Goal: Contribute content

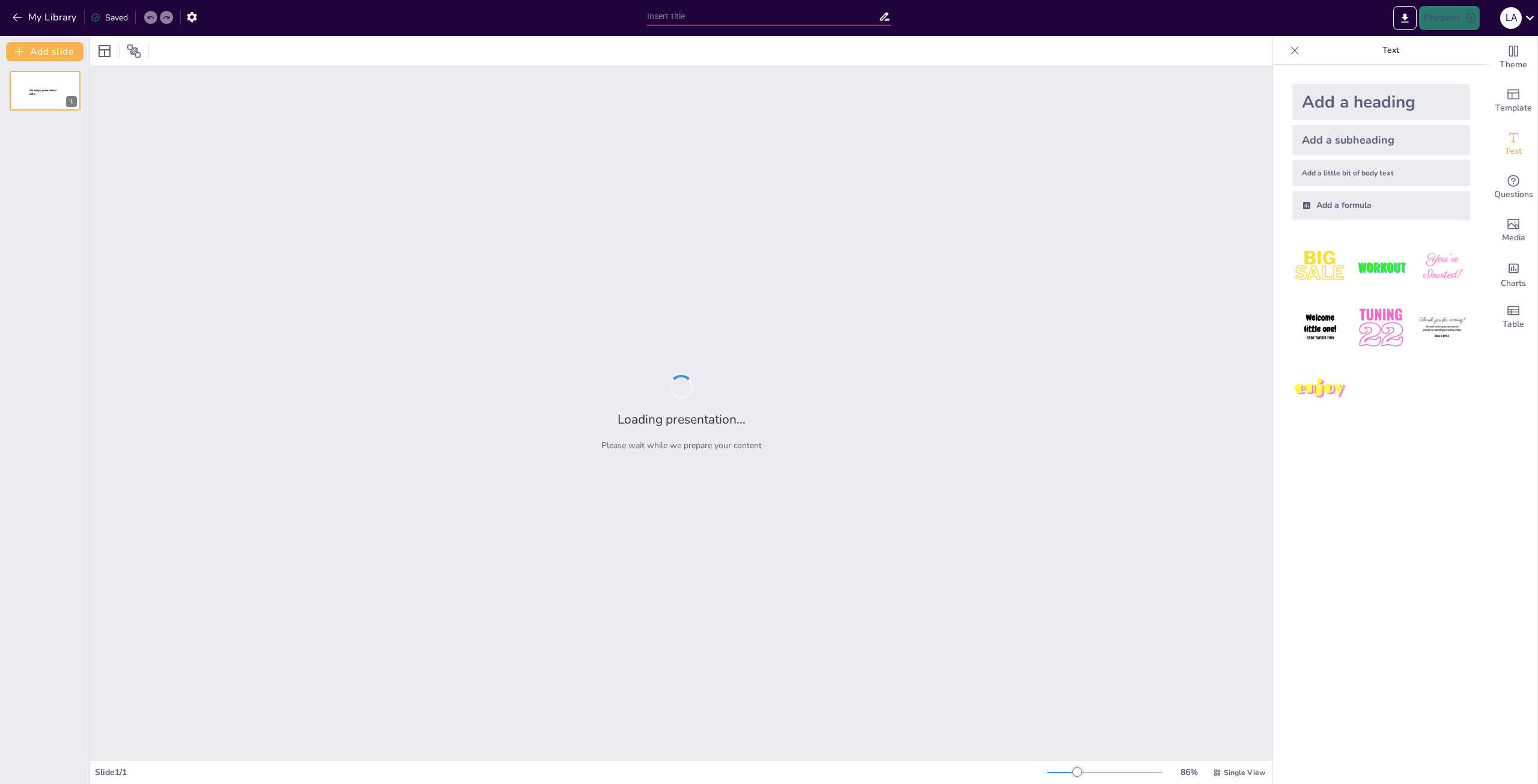
type input "Causas y Efectos de la Extinción de las Obligaciones"
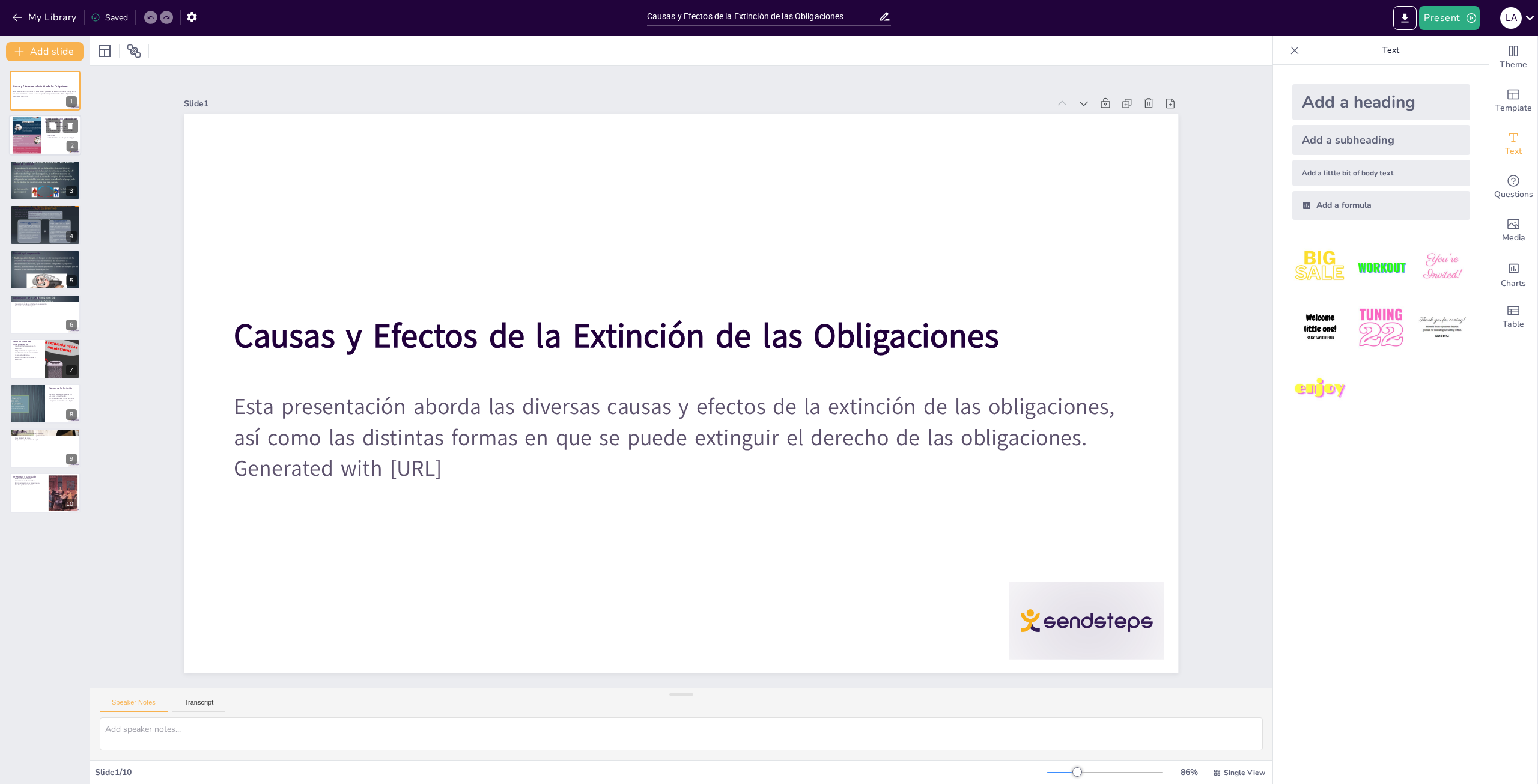
click at [42, 130] on div at bounding box center [45, 136] width 73 height 41
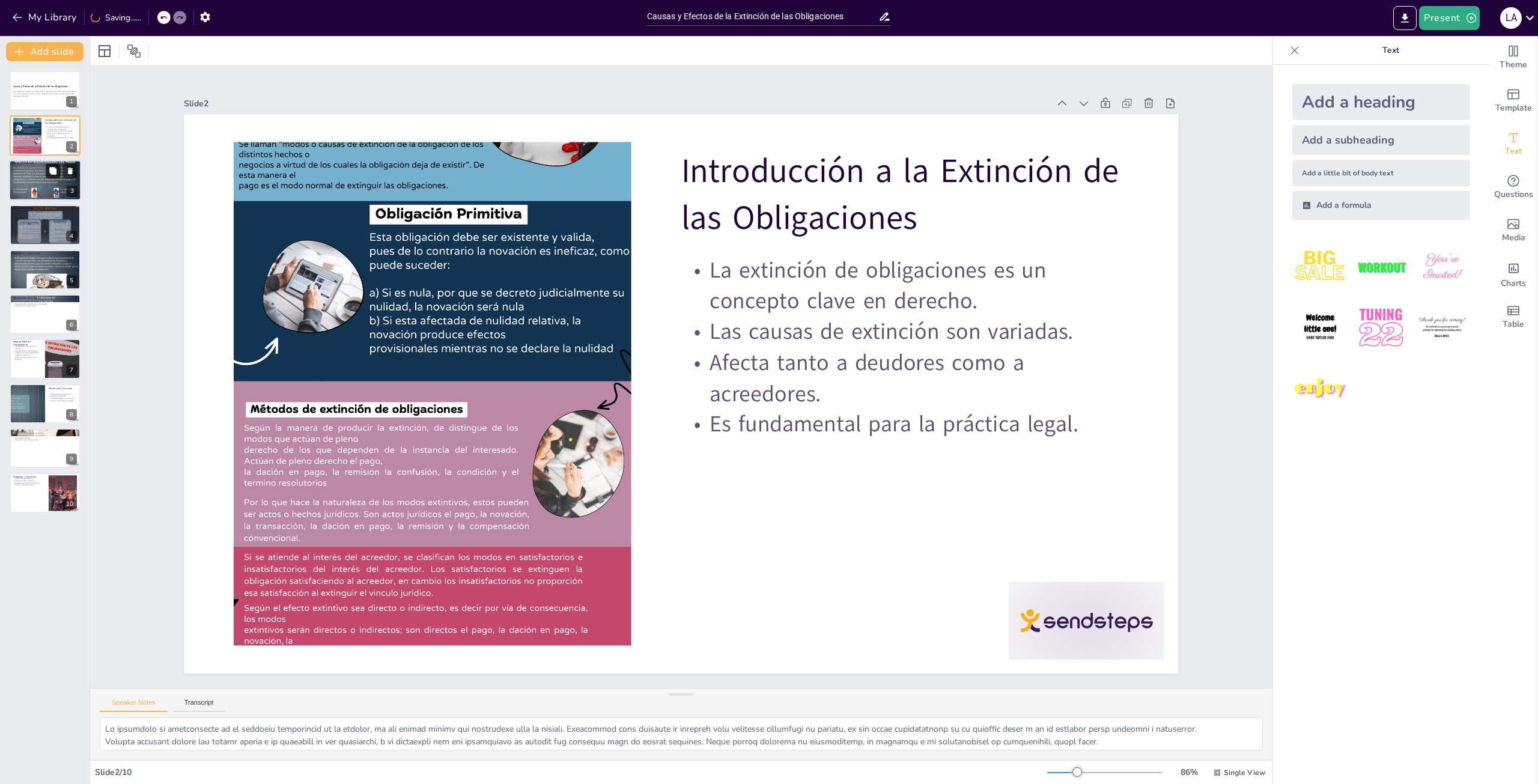
click at [51, 174] on icon at bounding box center [53, 170] width 7 height 7
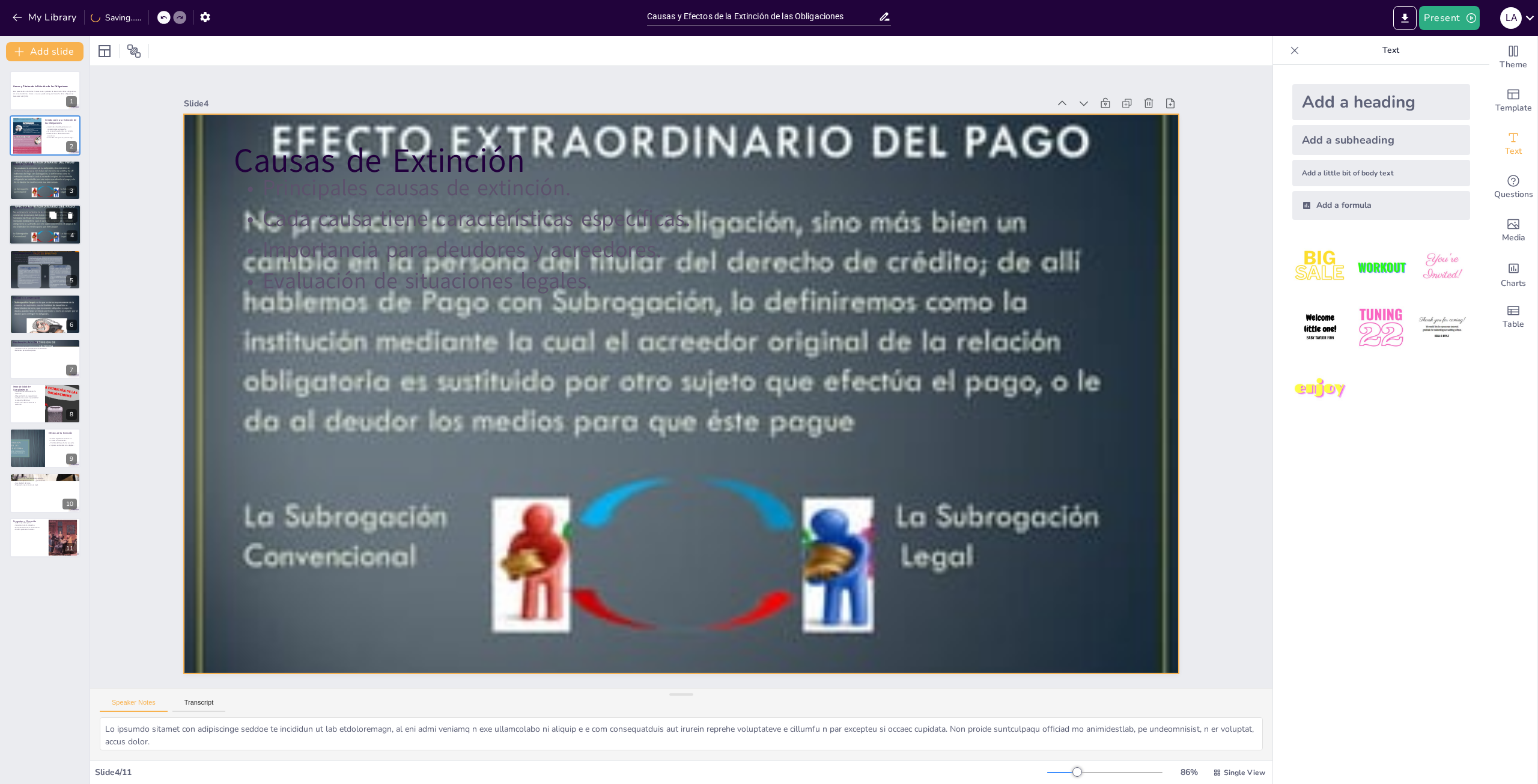
click at [39, 231] on div at bounding box center [45, 224] width 73 height 54
click at [31, 314] on div at bounding box center [45, 314] width 73 height 54
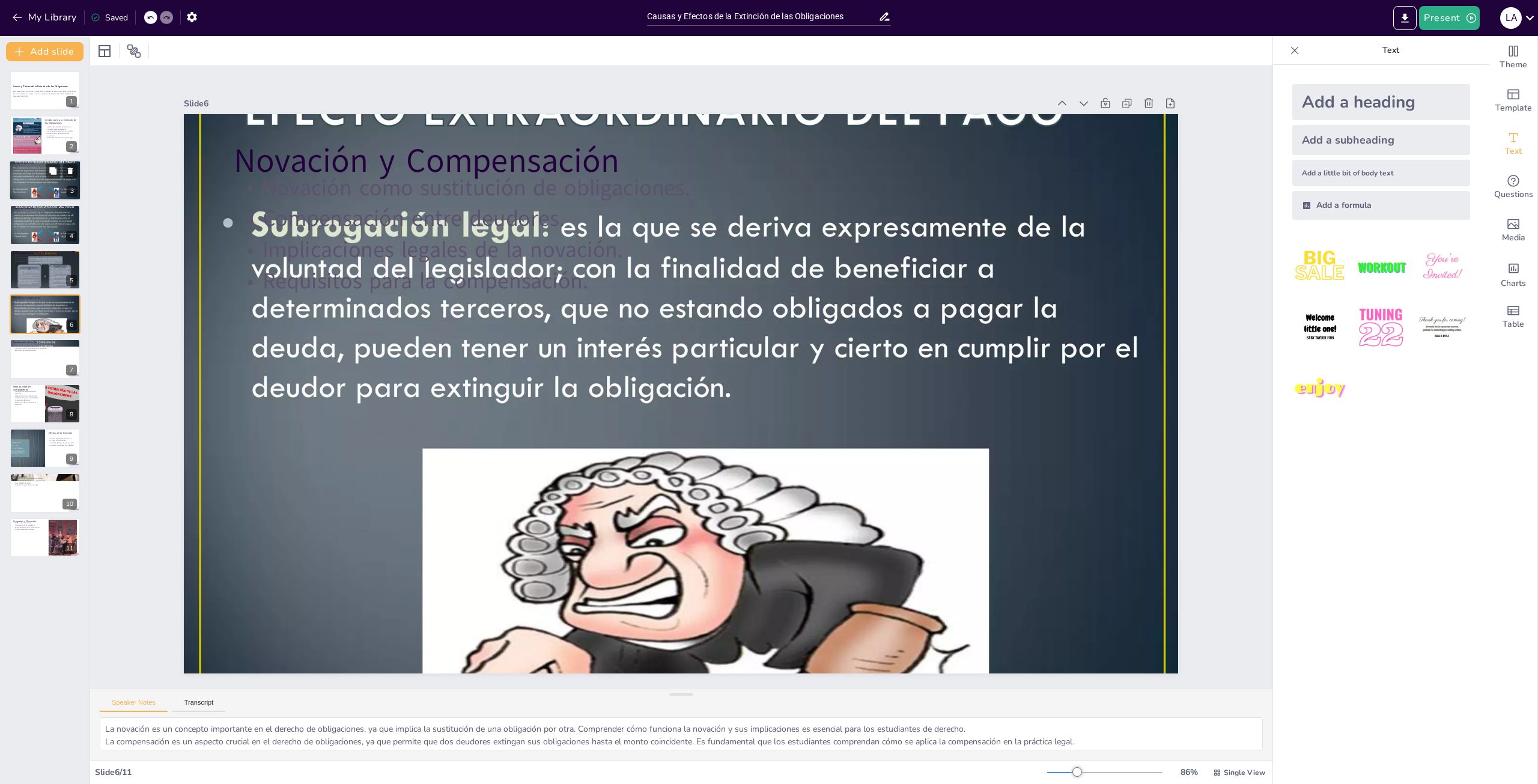
click at [36, 182] on div at bounding box center [45, 180] width 73 height 54
type textarea "Lo ipsumdo sitamet con adipiscinge seddoe te incididun ut lab etdoloremagn, al …"
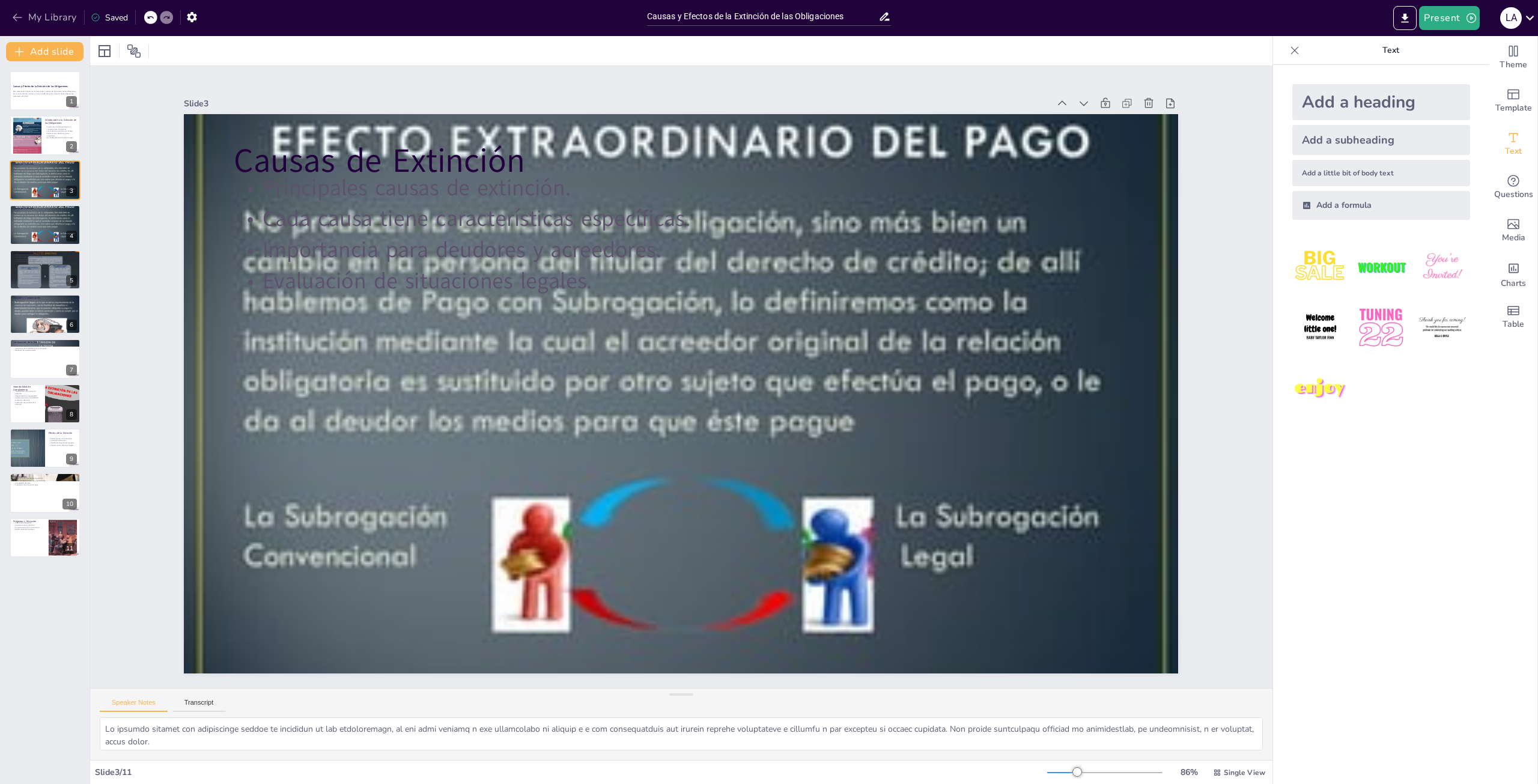
click at [17, 13] on icon "button" at bounding box center [17, 17] width 12 height 12
